Goal: Information Seeking & Learning: Find contact information

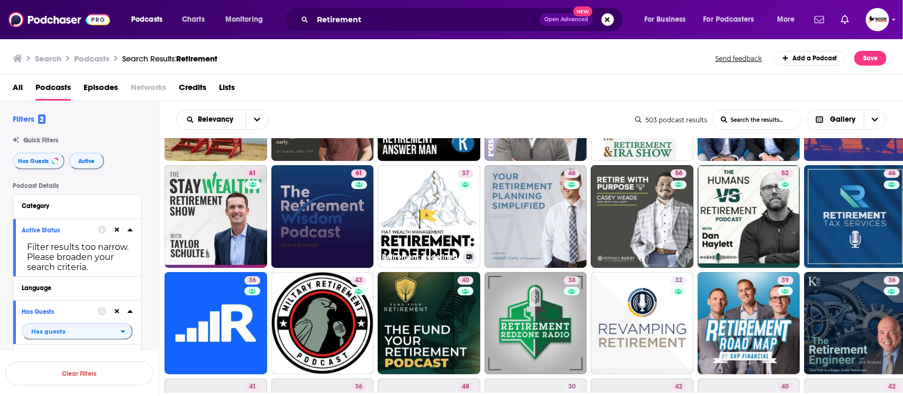
scroll to position [132, 0]
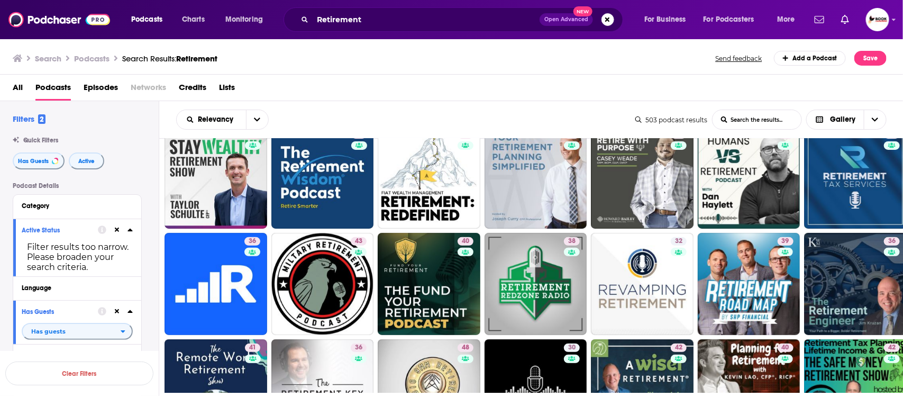
click at [501, 80] on div "All Podcasts Episodes Networks Credits Lists" at bounding box center [454, 90] width 882 height 22
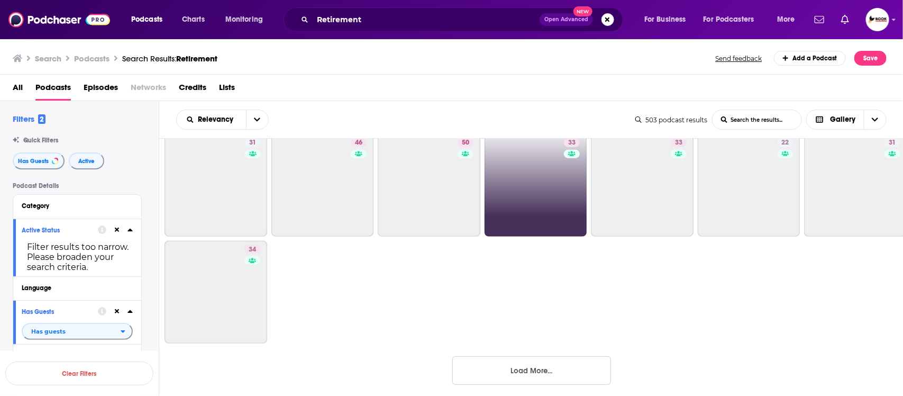
scroll to position [665, 0]
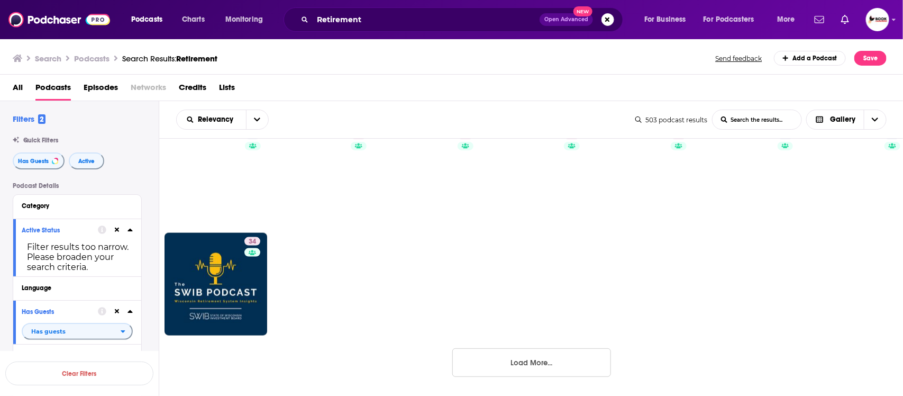
click at [553, 357] on button "Load More..." at bounding box center [531, 362] width 159 height 29
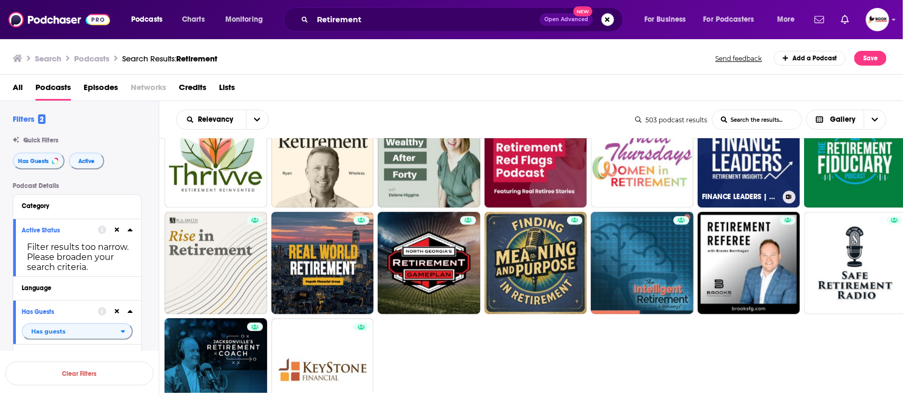
scroll to position [1411, 0]
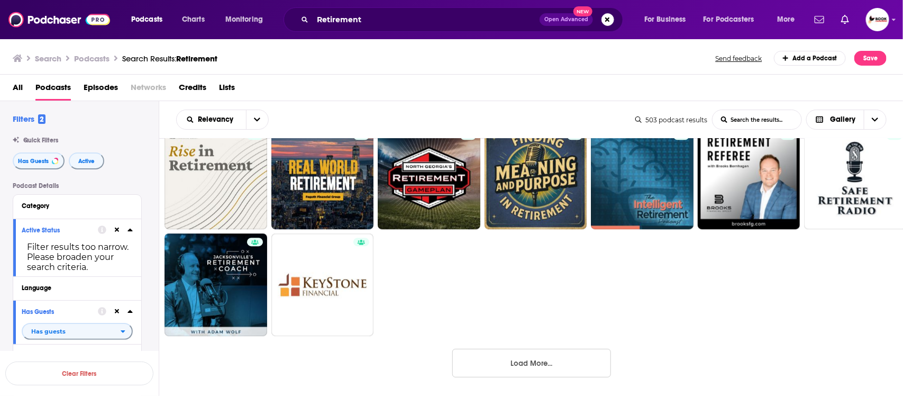
click at [532, 368] on button "Load More..." at bounding box center [531, 363] width 159 height 29
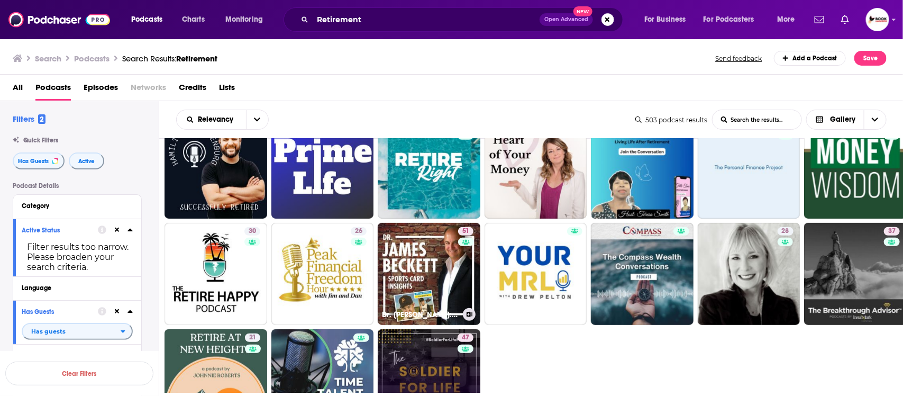
scroll to position [2138, 0]
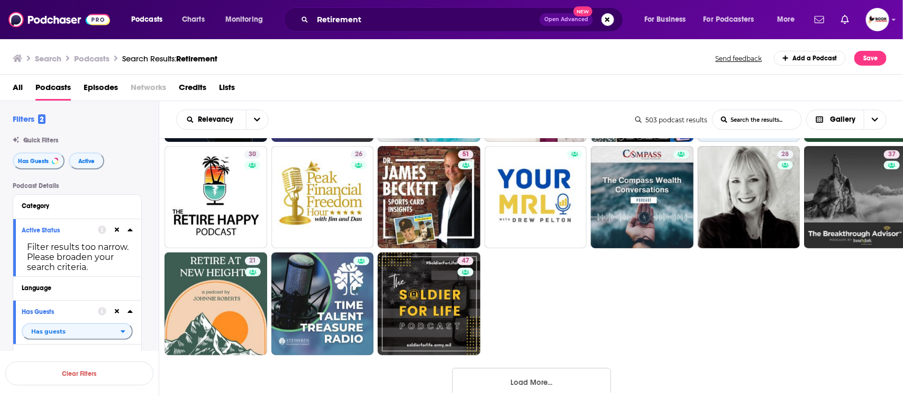
click at [541, 387] on button "Load More..." at bounding box center [531, 382] width 159 height 29
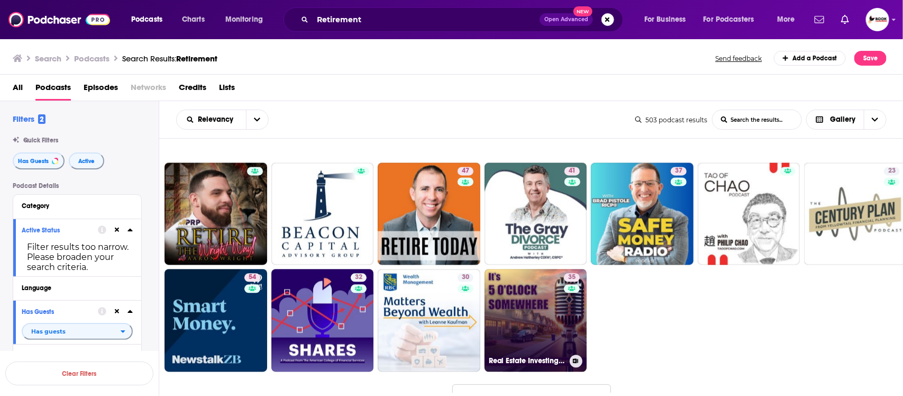
scroll to position [2904, 0]
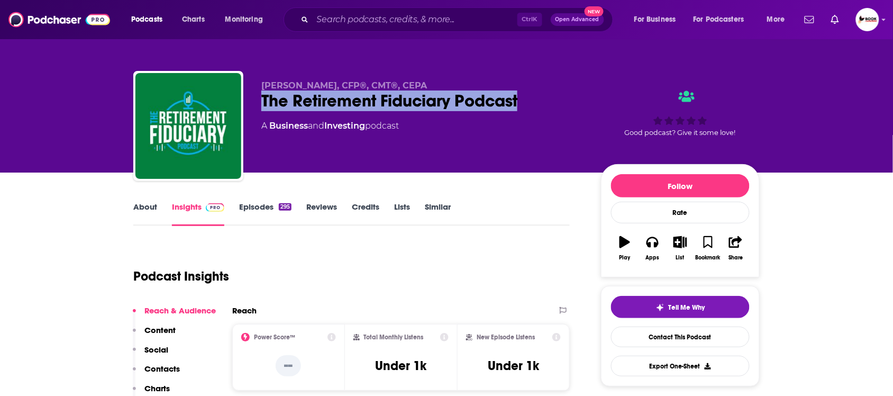
drag, startPoint x: 254, startPoint y: 100, endPoint x: 524, endPoint y: 104, distance: 269.8
click at [524, 104] on div "Adam D. Koós, CFP®, CMT®, CEPA The Retirement Fiduciary Podcast A Business and …" at bounding box center [446, 128] width 626 height 114
copy h2 "The Retirement Fiduciary Podcast"
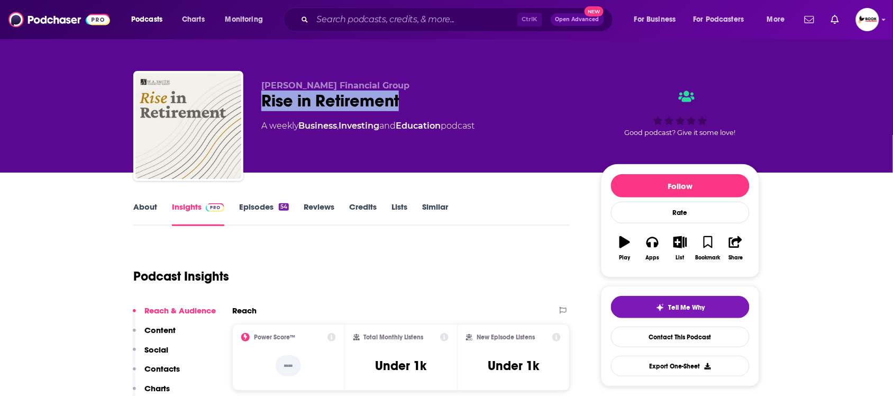
drag, startPoint x: 255, startPoint y: 110, endPoint x: 426, endPoint y: 110, distance: 170.8
click at [426, 110] on div "W.A. Smith Financial Group Rise in Retirement A weekly Business , Investing and…" at bounding box center [446, 128] width 626 height 114
copy h2 "Rise in Retirement"
click at [152, 207] on link "About" at bounding box center [145, 214] width 24 height 24
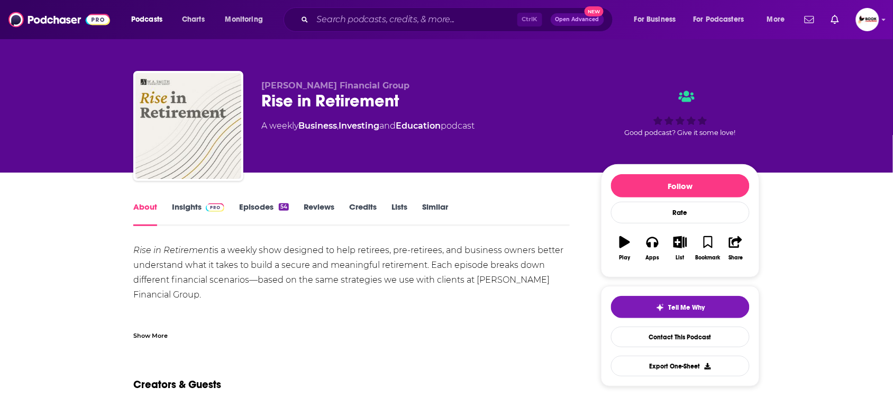
click at [160, 335] on div "Show More" at bounding box center [150, 334] width 34 height 10
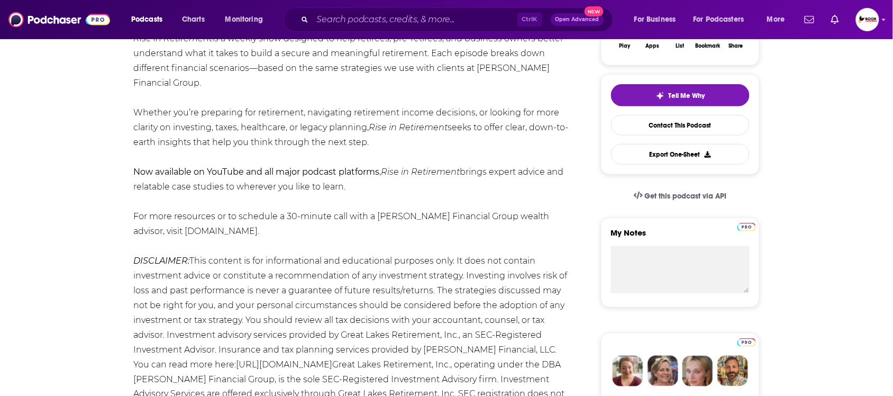
scroll to position [66, 0]
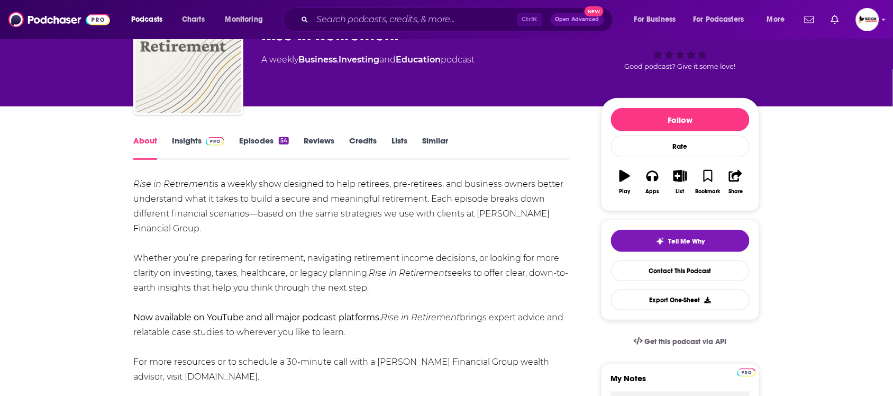
click at [188, 142] on link "Insights" at bounding box center [198, 147] width 52 height 24
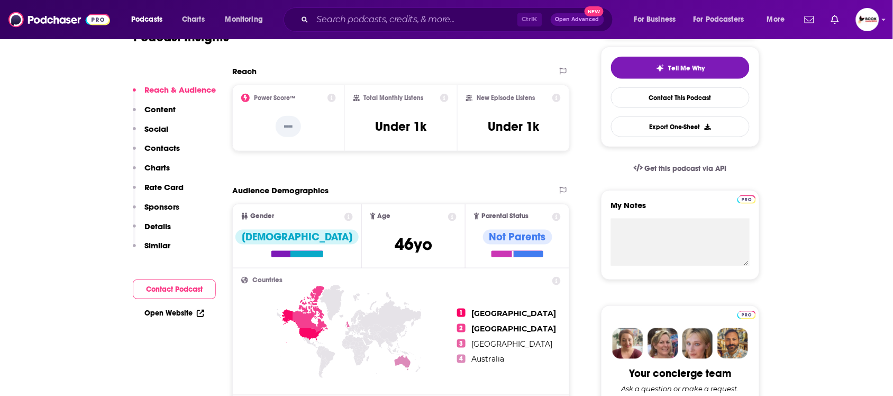
scroll to position [463, 0]
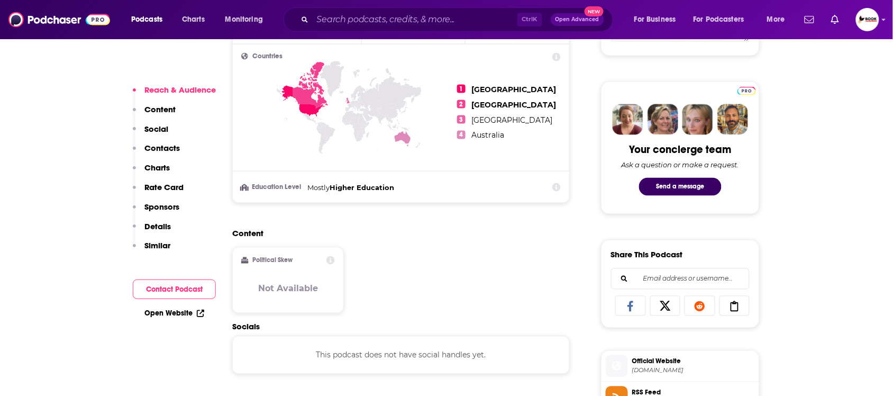
click at [151, 143] on p "Contacts" at bounding box center [161, 148] width 35 height 10
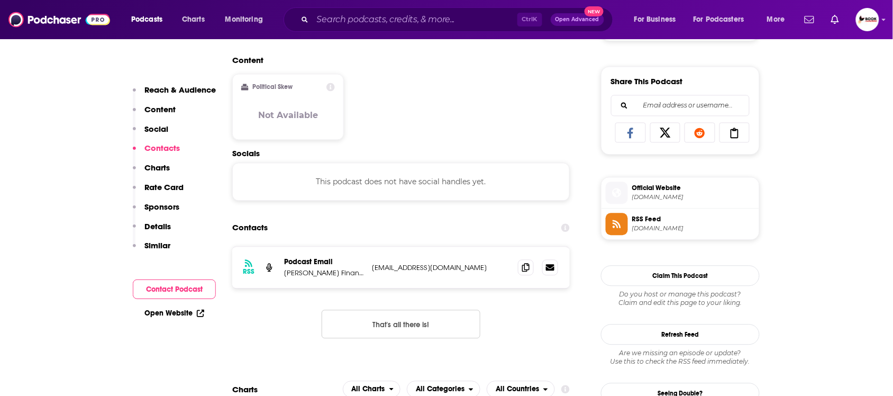
scroll to position [709, 0]
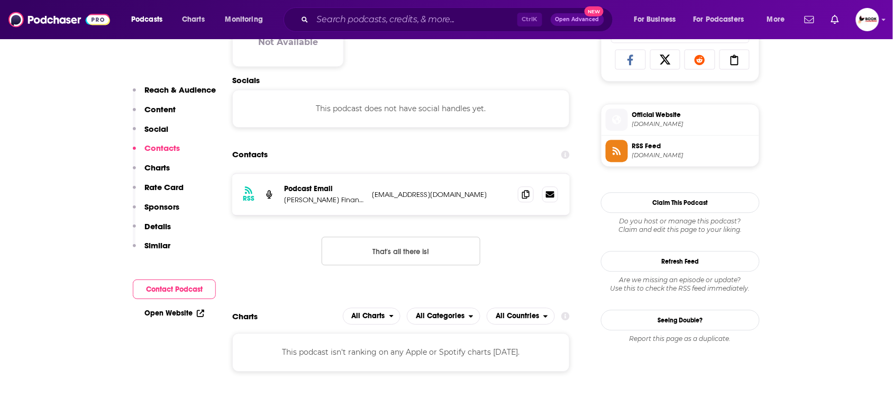
click at [204, 315] on icon at bounding box center [200, 312] width 7 height 7
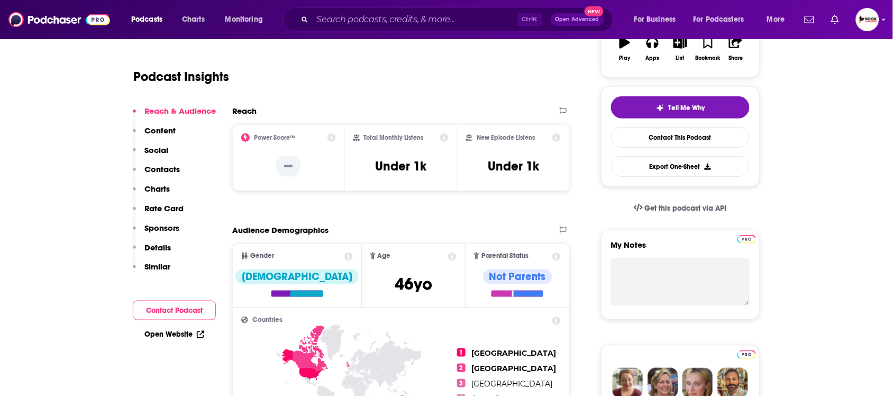
scroll to position [0, 0]
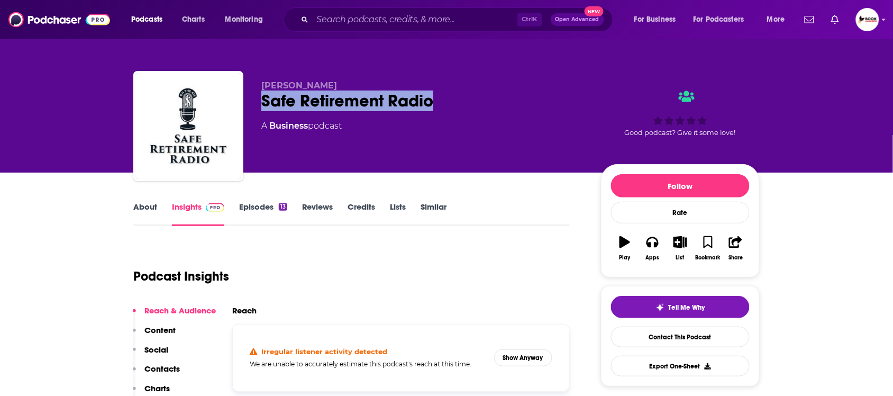
drag, startPoint x: 259, startPoint y: 109, endPoint x: 441, endPoint y: 105, distance: 181.5
click at [441, 105] on div "[PERSON_NAME] Safe Retirement Radio A Business podcast Good podcast? Give it so…" at bounding box center [446, 128] width 626 height 114
click at [143, 212] on link "About" at bounding box center [145, 214] width 24 height 24
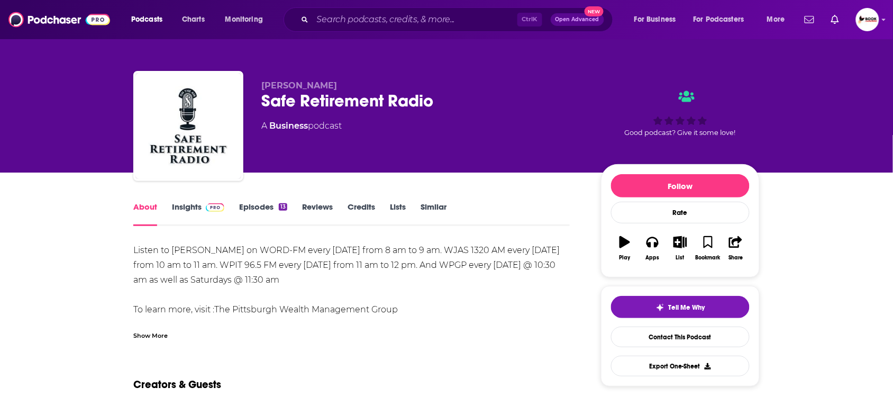
click at [162, 335] on div "Show More" at bounding box center [150, 334] width 34 height 10
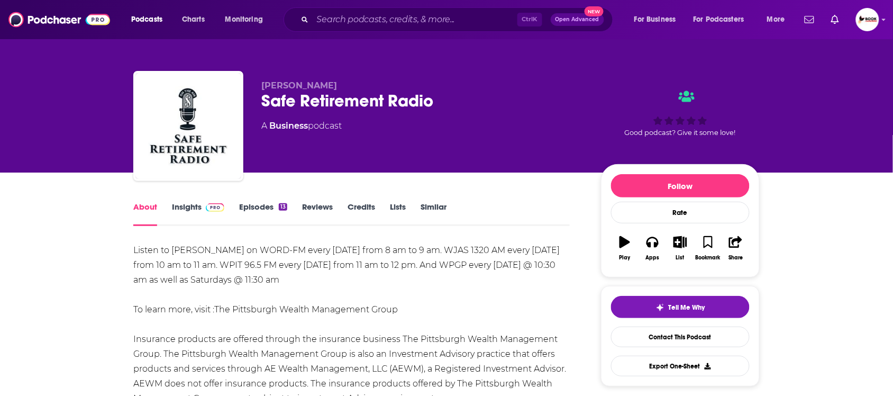
drag, startPoint x: 344, startPoint y: 80, endPoint x: 244, endPoint y: 80, distance: 99.4
click at [244, 80] on div "Michael Battalini Safe Retirement Radio A Business podcast Good podcast? Give i…" at bounding box center [446, 128] width 626 height 114
copy span "Michael Battalini"
click at [191, 210] on link "Insights" at bounding box center [198, 214] width 52 height 24
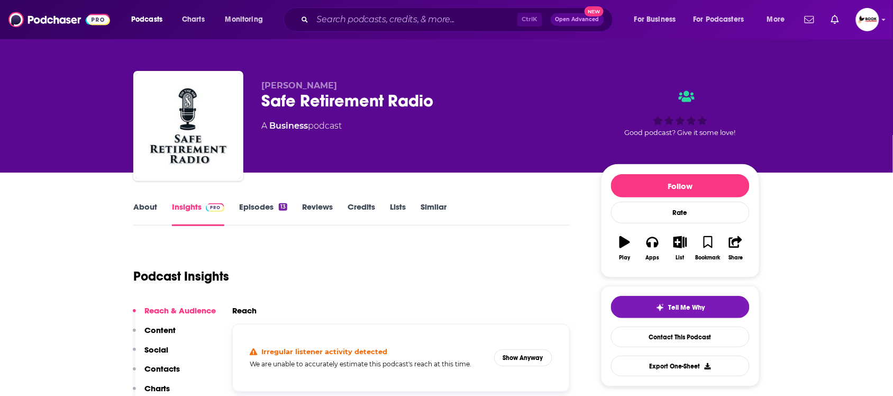
click at [170, 365] on p "Contacts" at bounding box center [161, 368] width 35 height 10
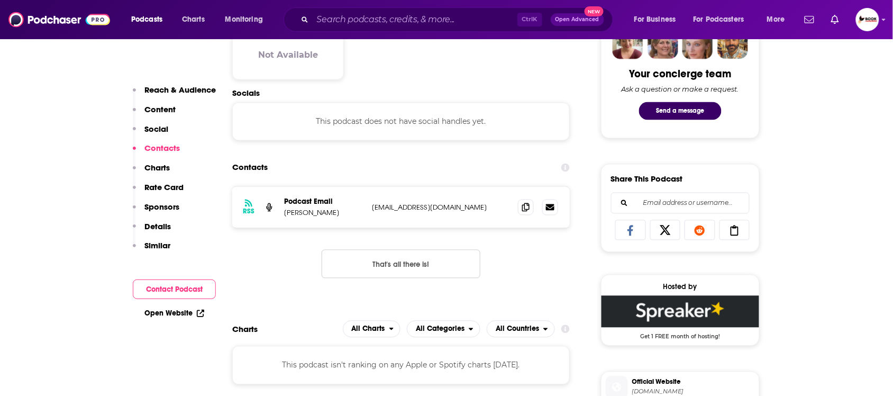
scroll to position [551, 0]
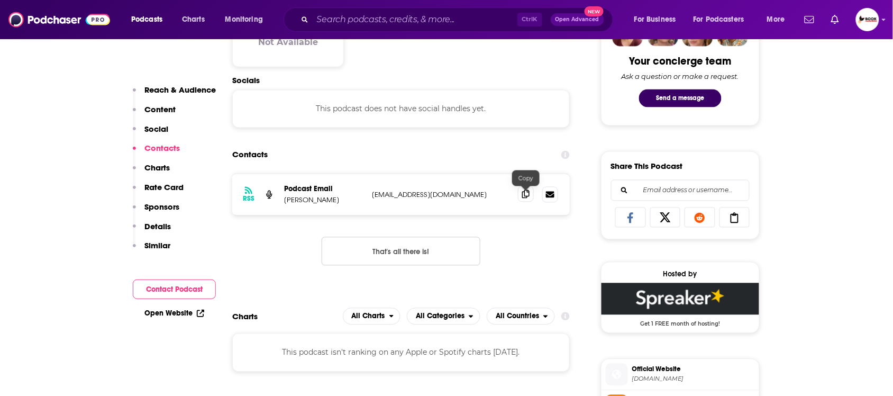
click at [525, 197] on icon at bounding box center [525, 194] width 7 height 8
click at [522, 197] on icon at bounding box center [525, 194] width 7 height 8
click at [188, 311] on link "Open Website" at bounding box center [174, 312] width 60 height 9
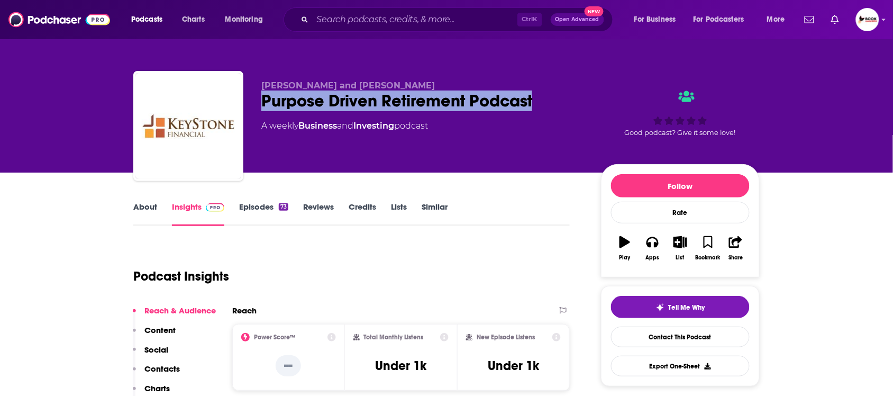
drag, startPoint x: 265, startPoint y: 110, endPoint x: 559, endPoint y: 109, distance: 293.5
click at [559, 109] on div "Purpose Driven Retirement Podcast" at bounding box center [422, 100] width 323 height 21
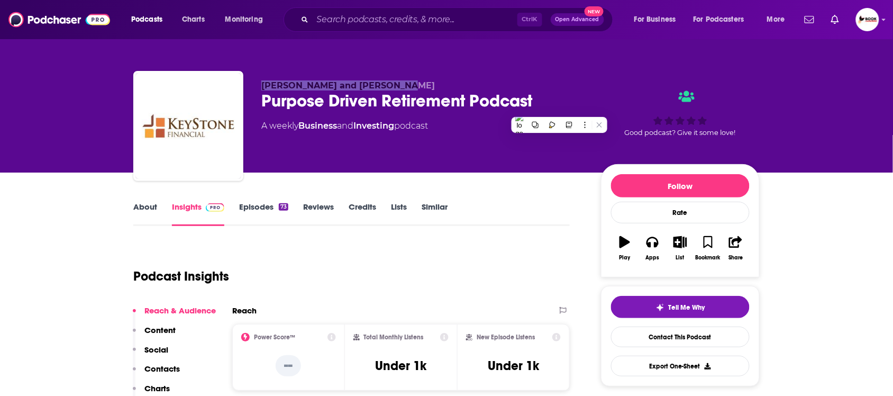
drag, startPoint x: 258, startPoint y: 80, endPoint x: 393, endPoint y: 80, distance: 134.9
click at [393, 80] on div "[PERSON_NAME] and [PERSON_NAME] Purpose Driven Retirement Podcast A weekly Busi…" at bounding box center [446, 128] width 626 height 114
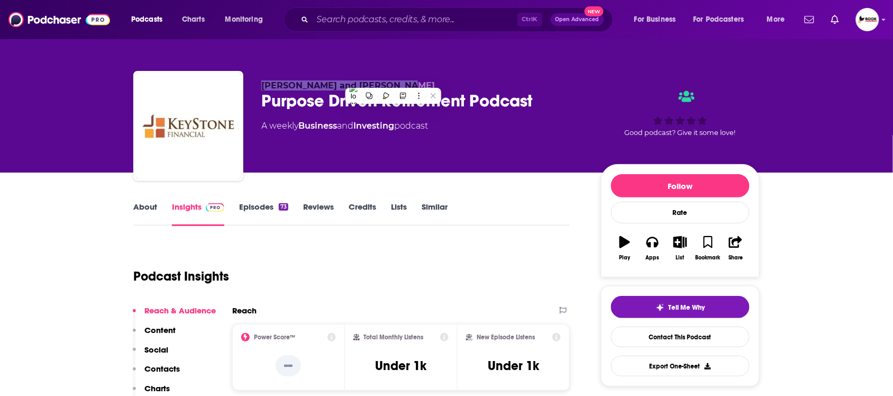
copy span "[PERSON_NAME] and [PERSON_NAME]"
click at [166, 368] on p "Contacts" at bounding box center [161, 368] width 35 height 10
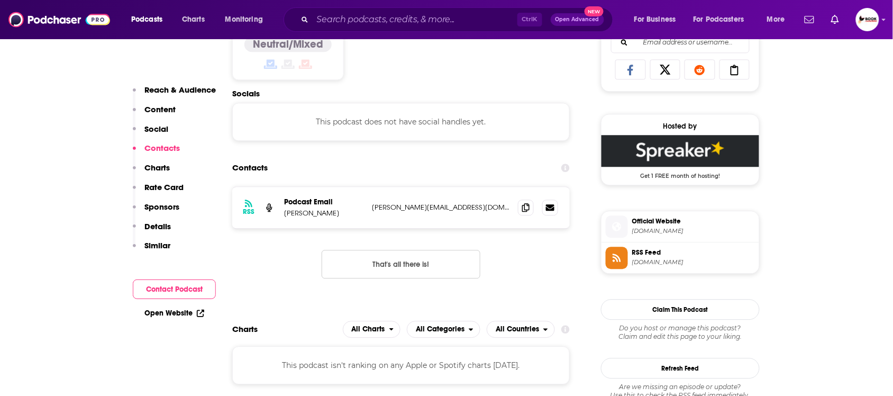
scroll to position [711, 0]
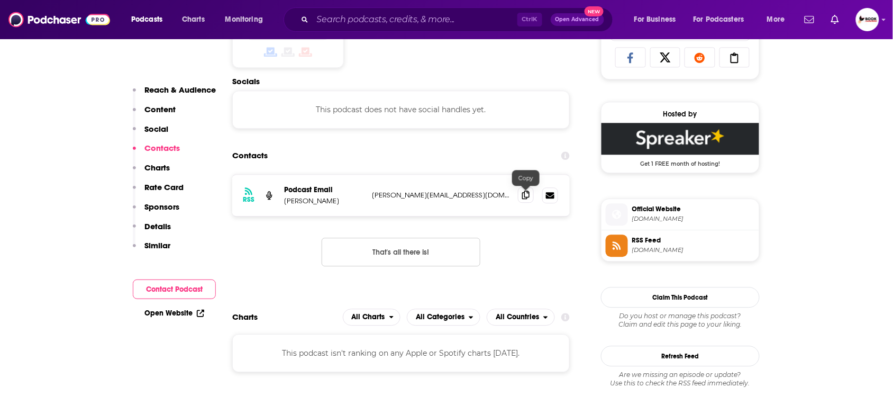
click at [524, 199] on icon at bounding box center [525, 194] width 7 height 8
click at [176, 309] on link "Open Website" at bounding box center [174, 312] width 60 height 9
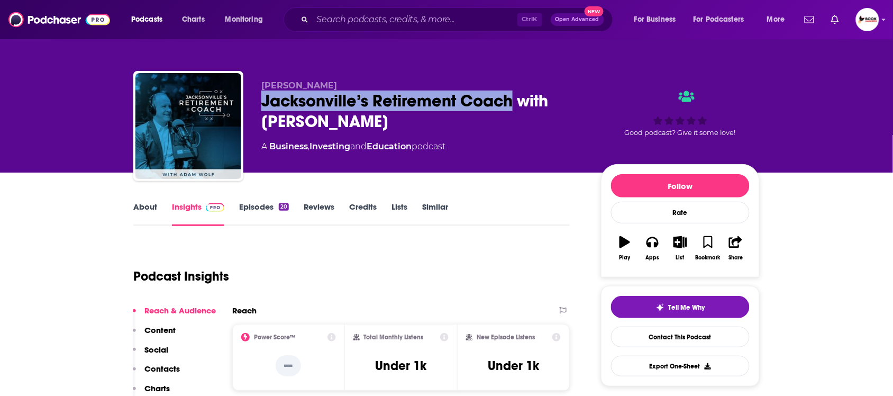
drag, startPoint x: 515, startPoint y: 102, endPoint x: 250, endPoint y: 98, distance: 264.5
click at [250, 98] on div "Adam Wolf Jacksonville’s Retirement Coach with Adam Wolf A Business , Investing…" at bounding box center [446, 128] width 626 height 114
copy h2 "Jacksonville’s Retirement Coach"
click at [53, 105] on div "Adam Wolf Jacksonville’s Retirement Coach with Adam Wolf A Business , Investing…" at bounding box center [446, 86] width 893 height 172
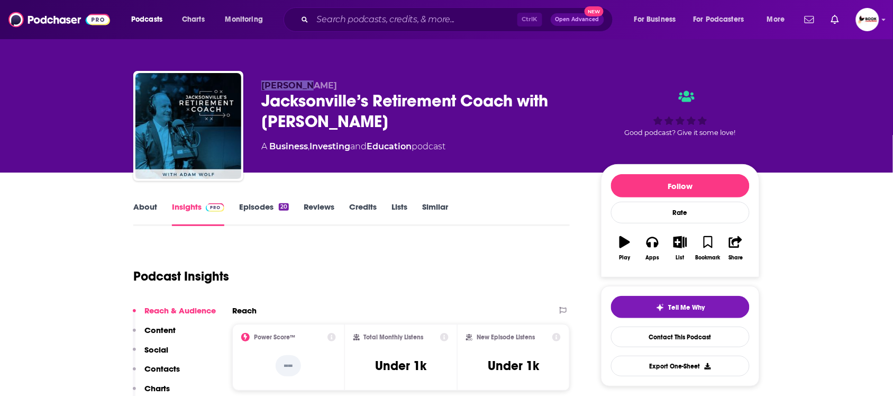
drag, startPoint x: 320, startPoint y: 83, endPoint x: 260, endPoint y: 83, distance: 59.8
click at [260, 83] on div "Adam Wolf Jacksonville’s Retirement Coach with Adam Wolf A Business , Investing…" at bounding box center [446, 128] width 626 height 114
copy span "Adam Wolf"
click at [150, 213] on link "About" at bounding box center [145, 214] width 24 height 24
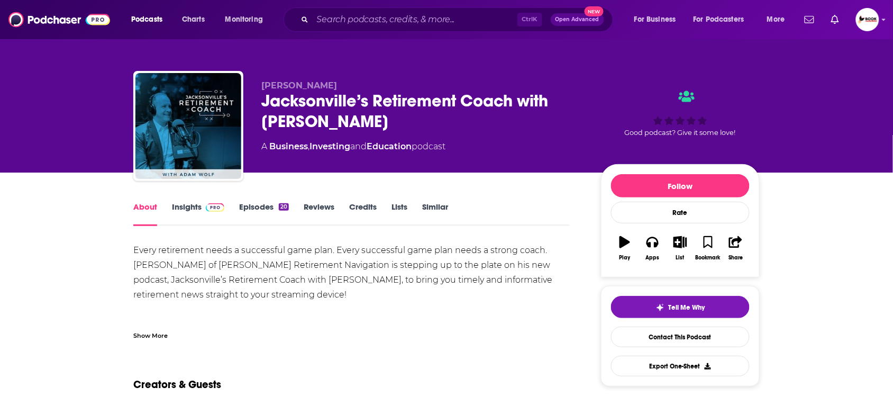
click at [191, 209] on link "Insights" at bounding box center [198, 214] width 52 height 24
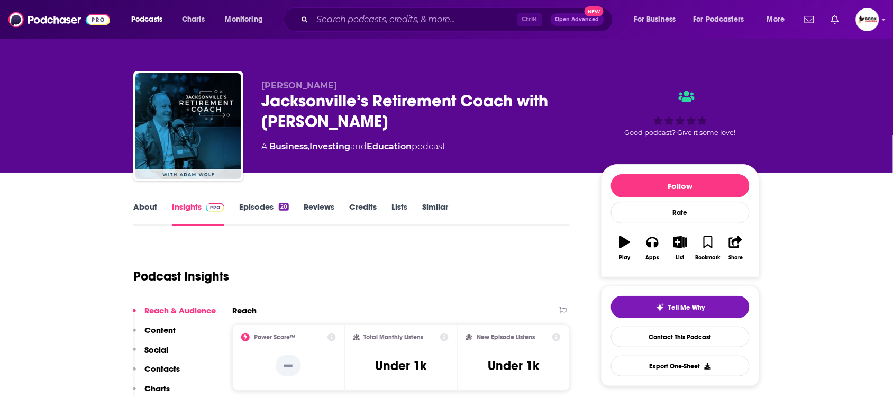
scroll to position [264, 0]
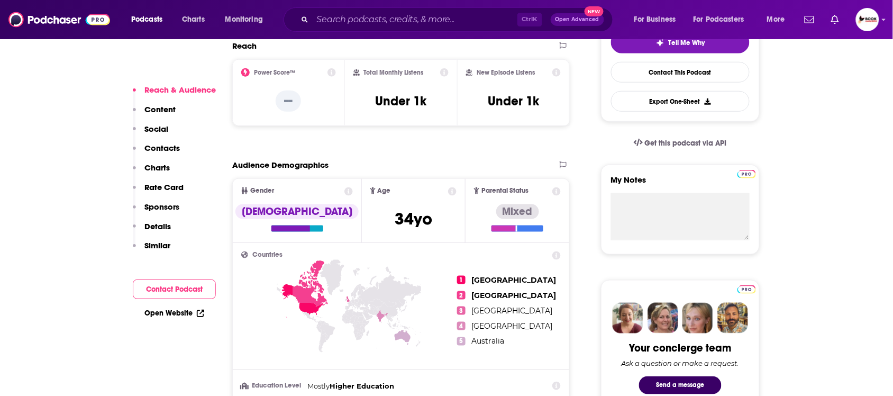
click at [168, 149] on p "Contacts" at bounding box center [161, 148] width 35 height 10
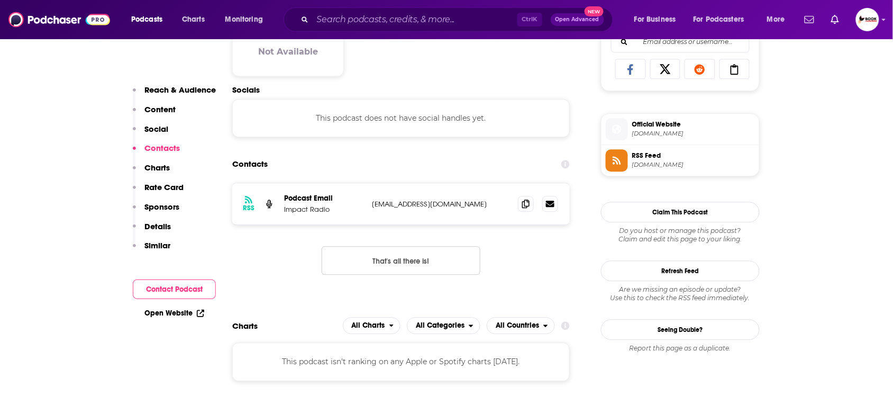
scroll to position [709, 0]
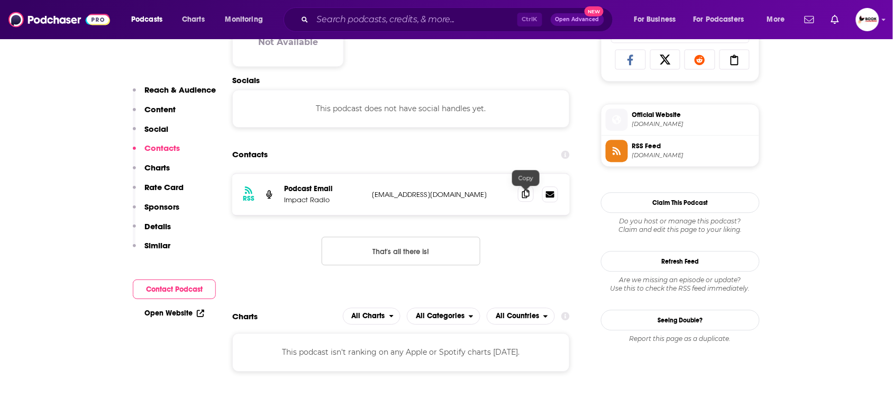
click at [528, 196] on icon at bounding box center [525, 193] width 7 height 8
click at [181, 314] on link "Open Website" at bounding box center [174, 312] width 60 height 9
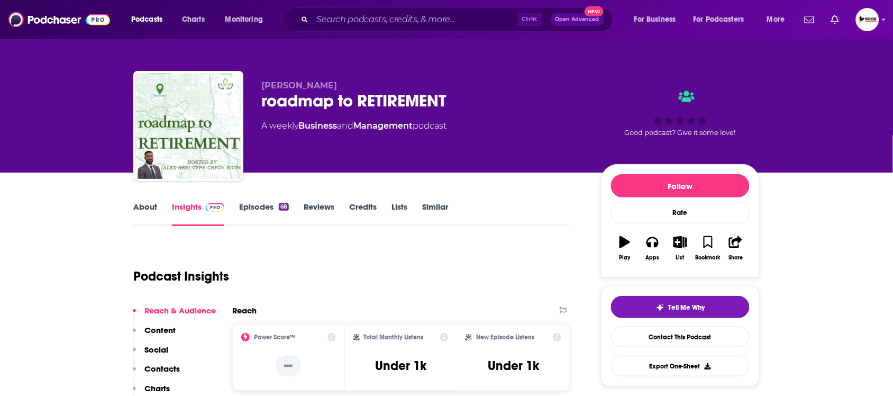
click at [259, 109] on div "[PERSON_NAME] roadmap to RETIREMENT A weekly Business and Management podcast Go…" at bounding box center [446, 128] width 626 height 114
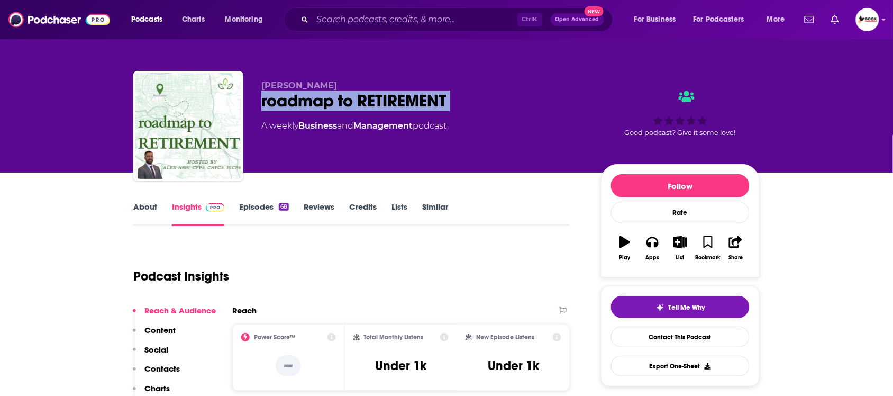
click at [259, 109] on div "[PERSON_NAME] roadmap to RETIREMENT A weekly Business and Management podcast Go…" at bounding box center [446, 128] width 626 height 114
copy div "roadmap to RETIREMENT"
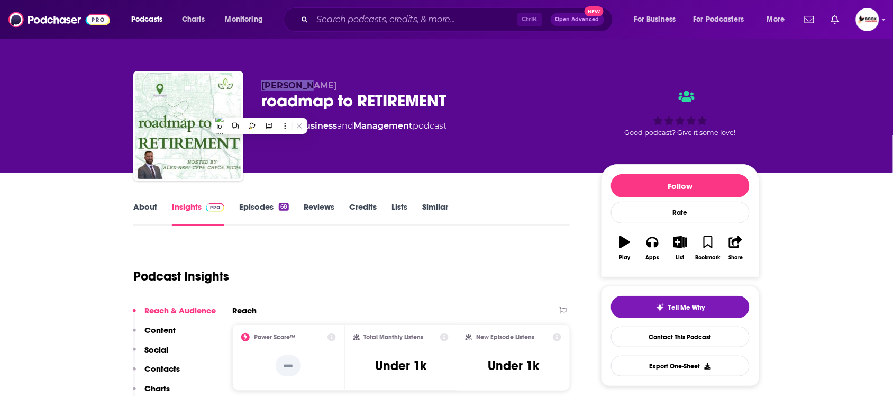
drag, startPoint x: 263, startPoint y: 78, endPoint x: 245, endPoint y: 78, distance: 18.0
click at [245, 78] on div "[PERSON_NAME] roadmap to RETIREMENT A weekly Business and Management podcast Go…" at bounding box center [446, 128] width 626 height 114
copy span "[PERSON_NAME]"
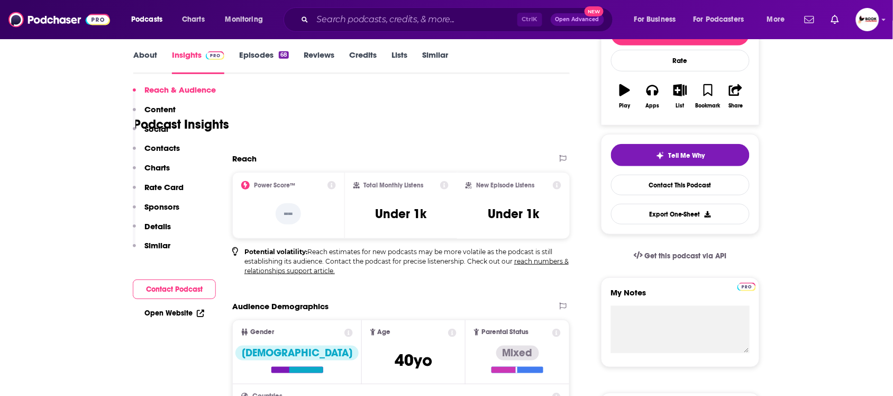
scroll to position [264, 0]
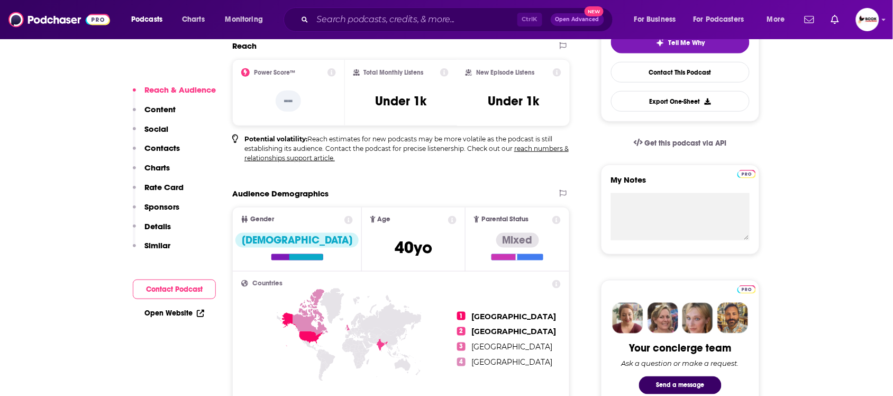
click at [172, 149] on p "Contacts" at bounding box center [161, 148] width 35 height 10
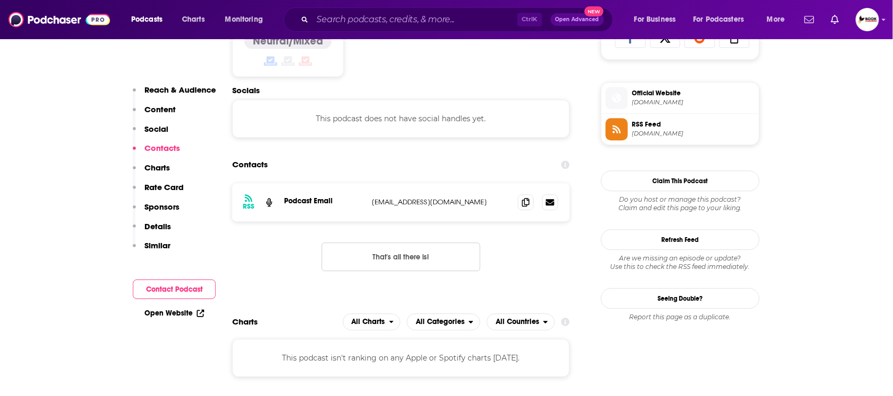
scroll to position [739, 0]
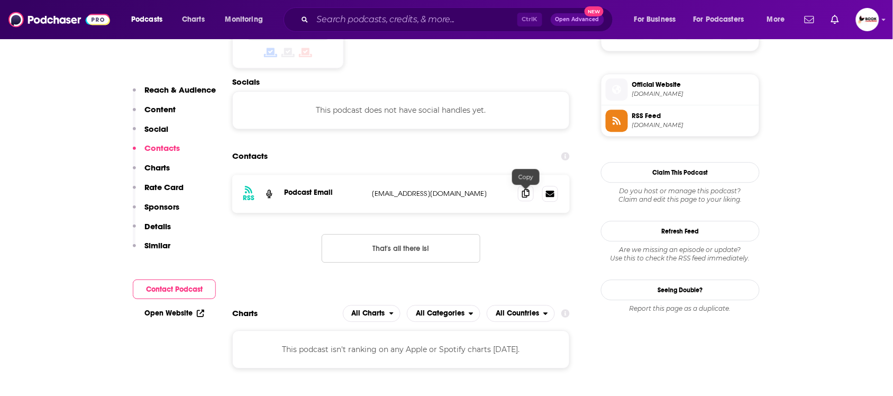
click at [524, 194] on icon at bounding box center [525, 193] width 7 height 8
click at [178, 310] on link "Open Website" at bounding box center [174, 312] width 60 height 9
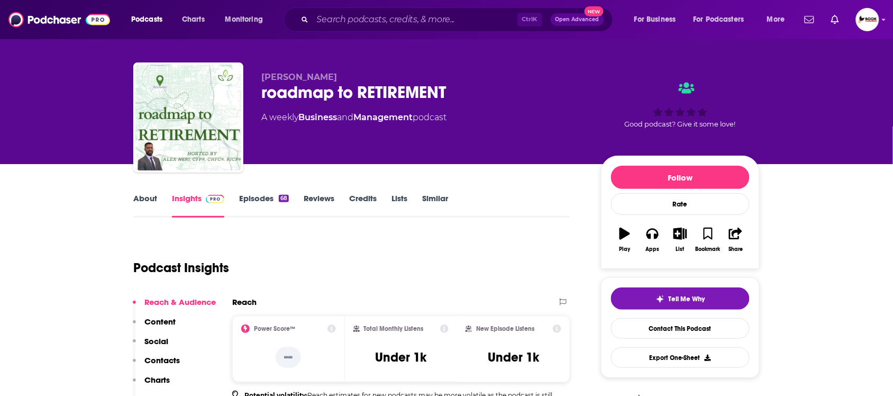
scroll to position [0, 0]
